Goal: Task Accomplishment & Management: Manage account settings

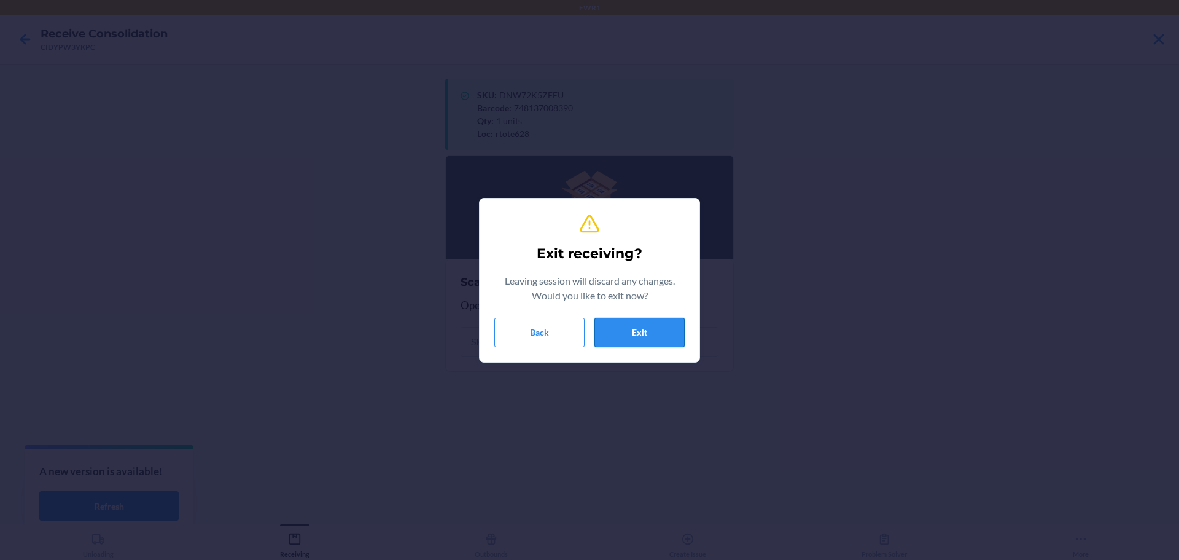
click at [658, 340] on button "Exit" at bounding box center [640, 332] width 90 height 29
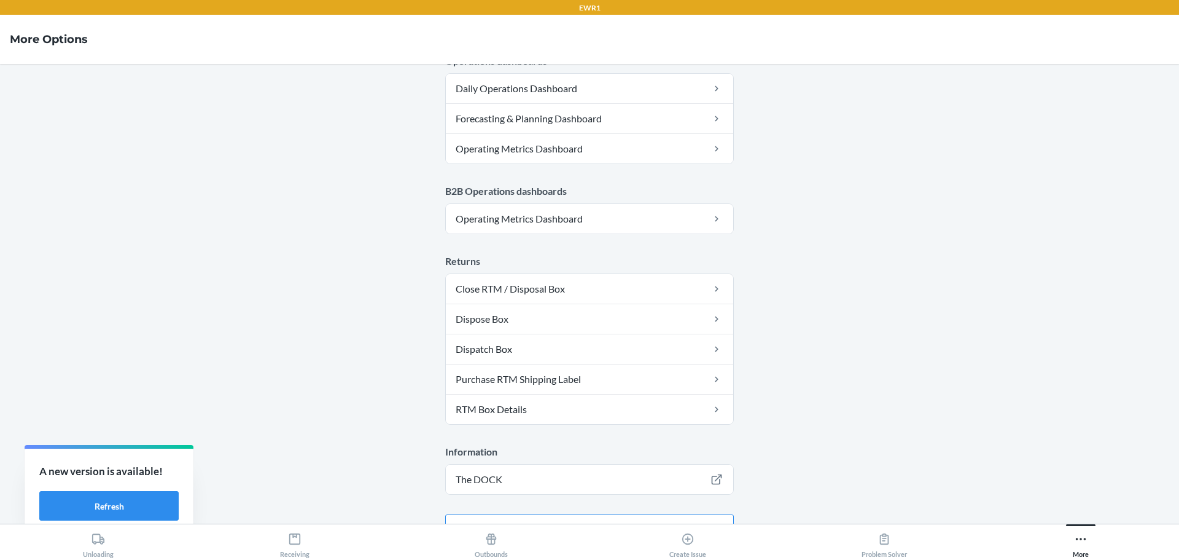
click at [589, 509] on main "Account Account calac Warehouse ID EWR1 Language English Tools Carton Sort Tool…" at bounding box center [589, 293] width 1179 height 459
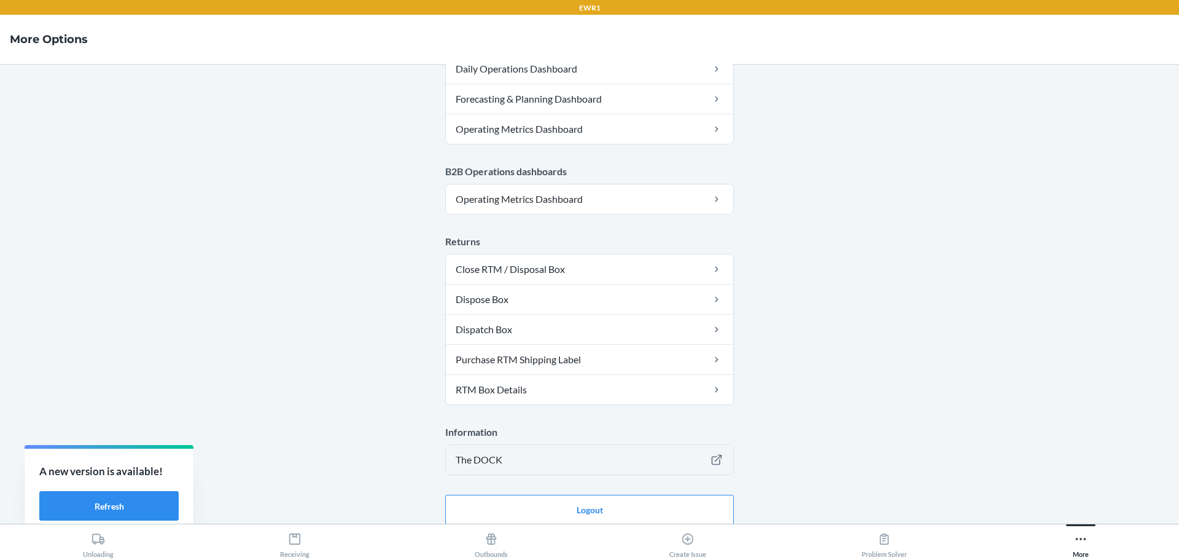
scroll to position [621, 0]
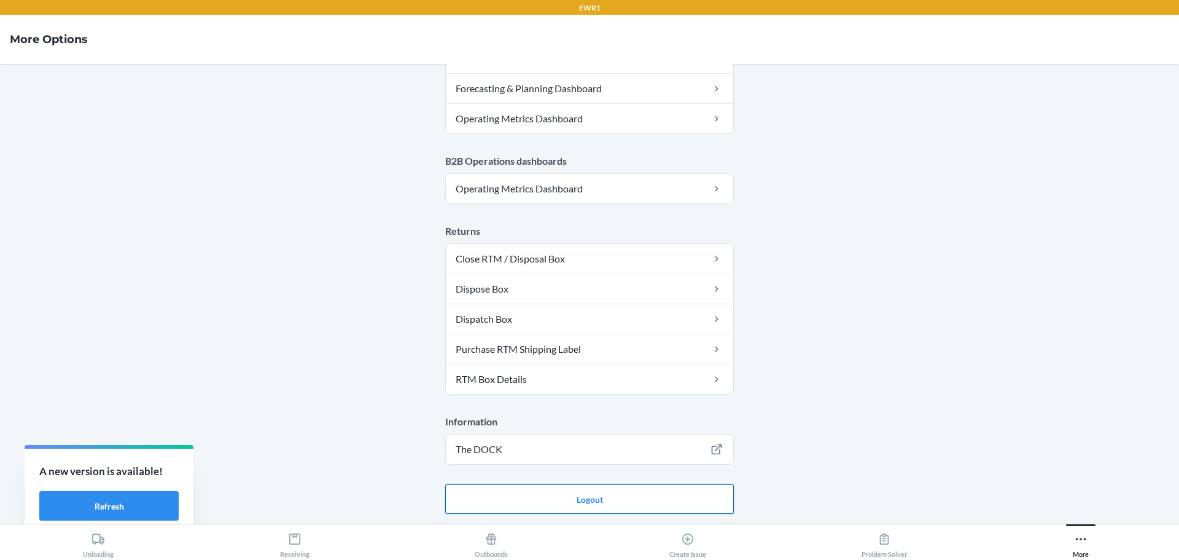
click at [595, 495] on button "Logout" at bounding box center [589, 498] width 289 height 29
